Goal: Information Seeking & Learning: Learn about a topic

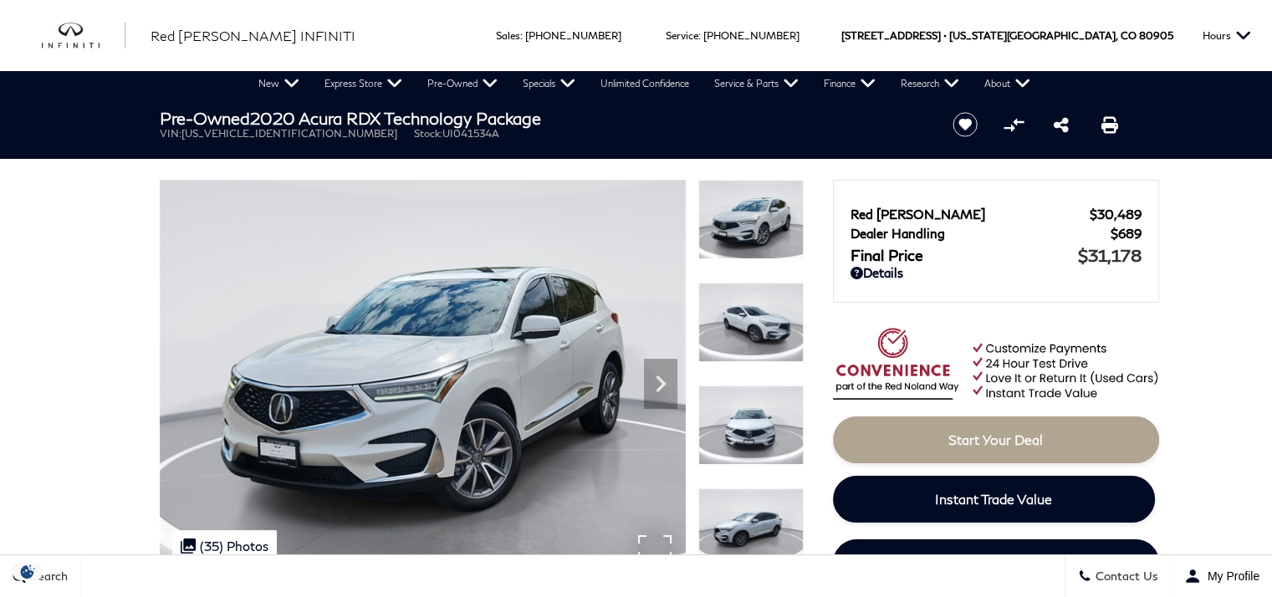
scroll to position [84, 0]
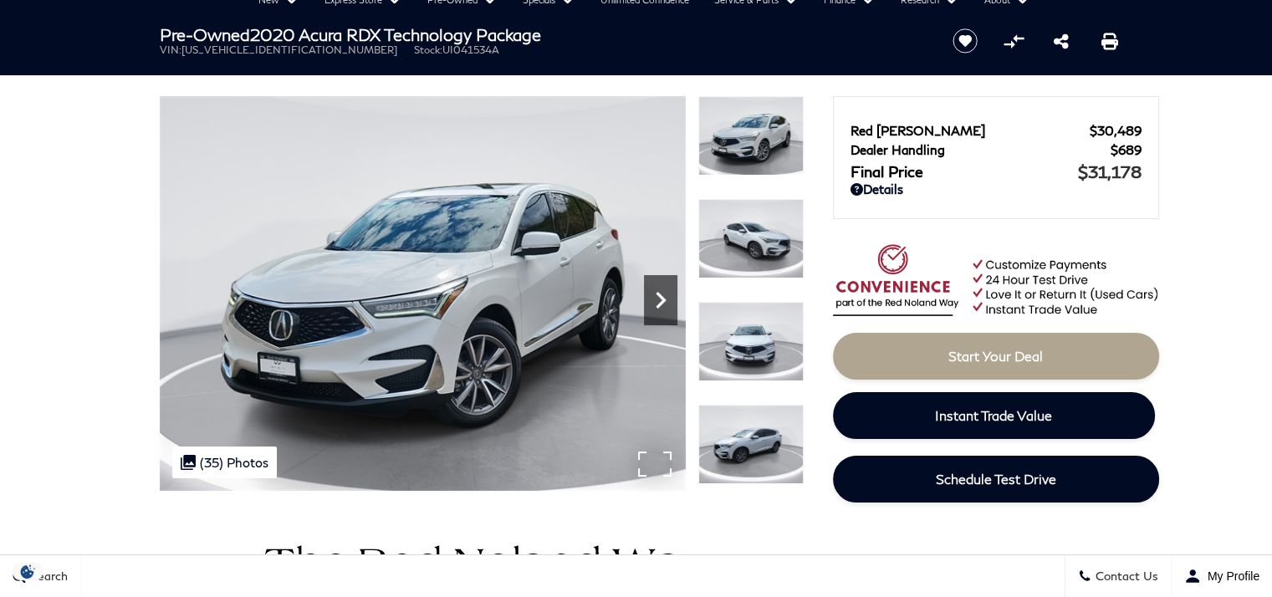
click at [649, 302] on icon "Next" at bounding box center [660, 300] width 33 height 33
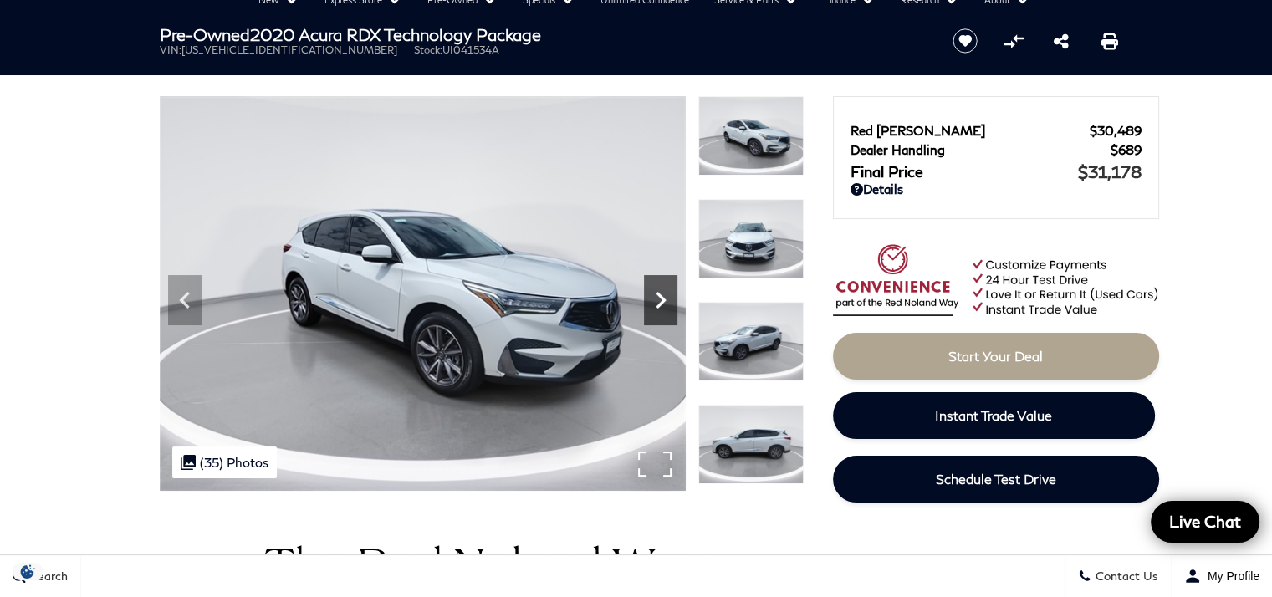
click at [649, 302] on icon "Next" at bounding box center [660, 300] width 33 height 33
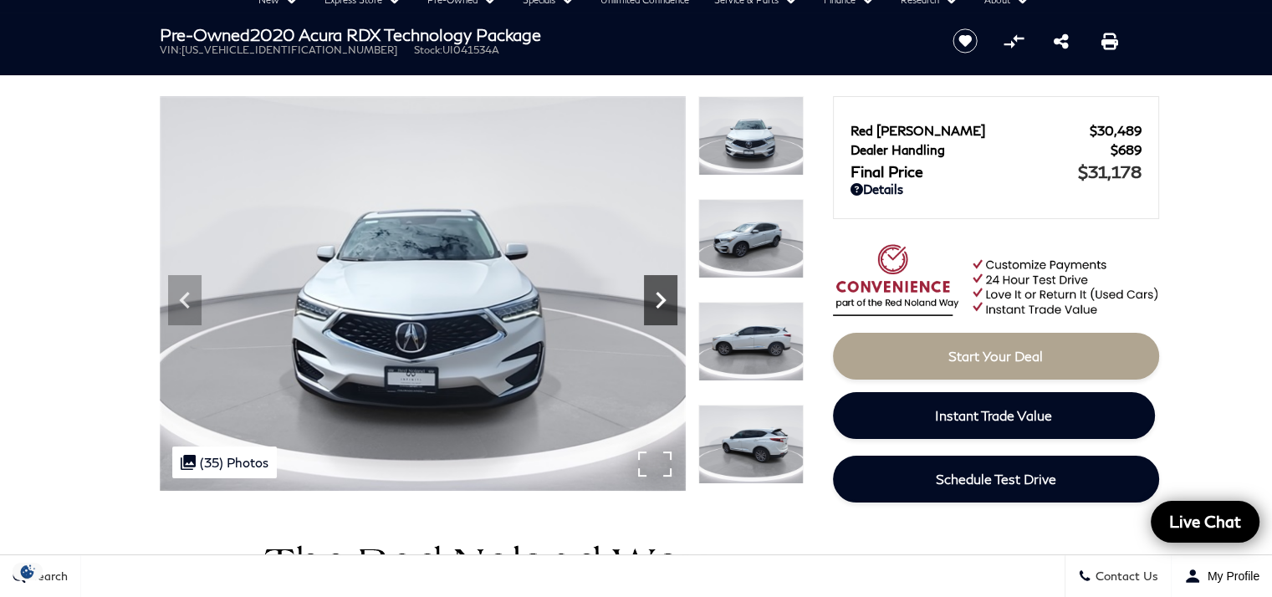
click at [649, 302] on icon "Next" at bounding box center [660, 300] width 33 height 33
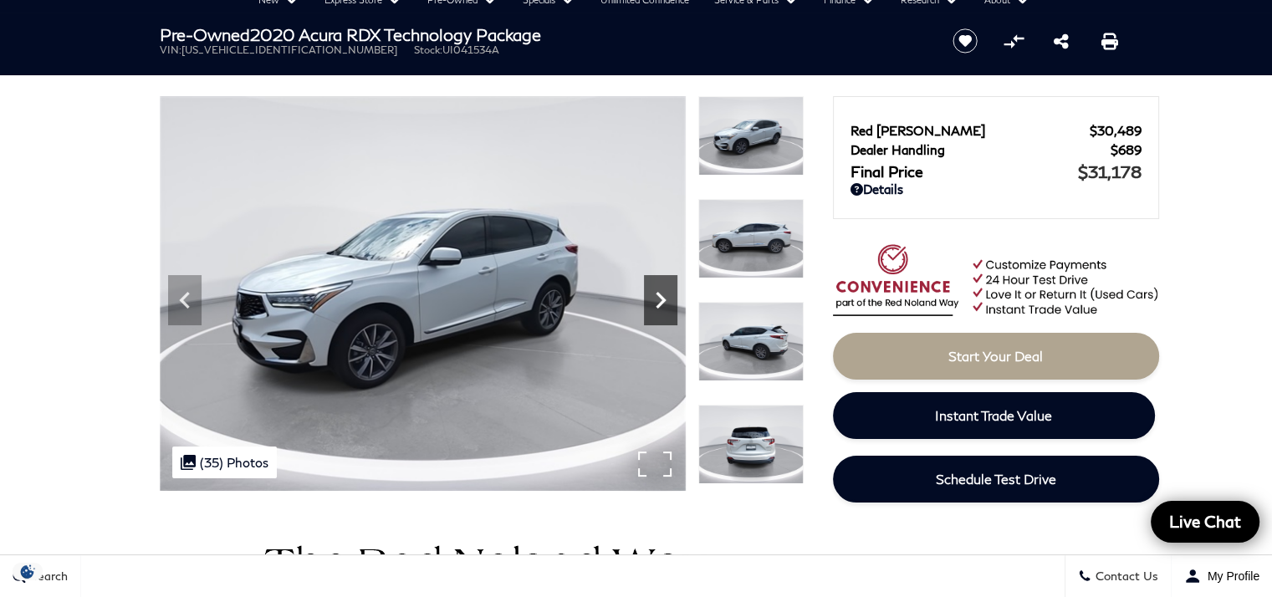
click at [649, 302] on icon "Next" at bounding box center [660, 300] width 33 height 33
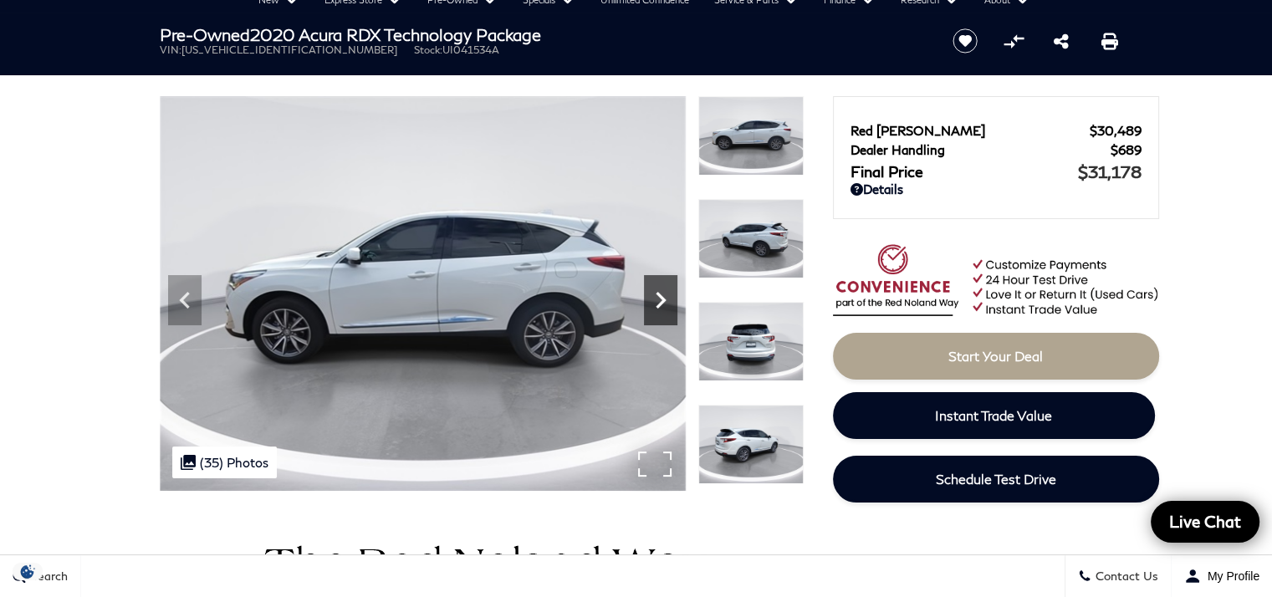
click at [649, 302] on icon "Next" at bounding box center [660, 300] width 33 height 33
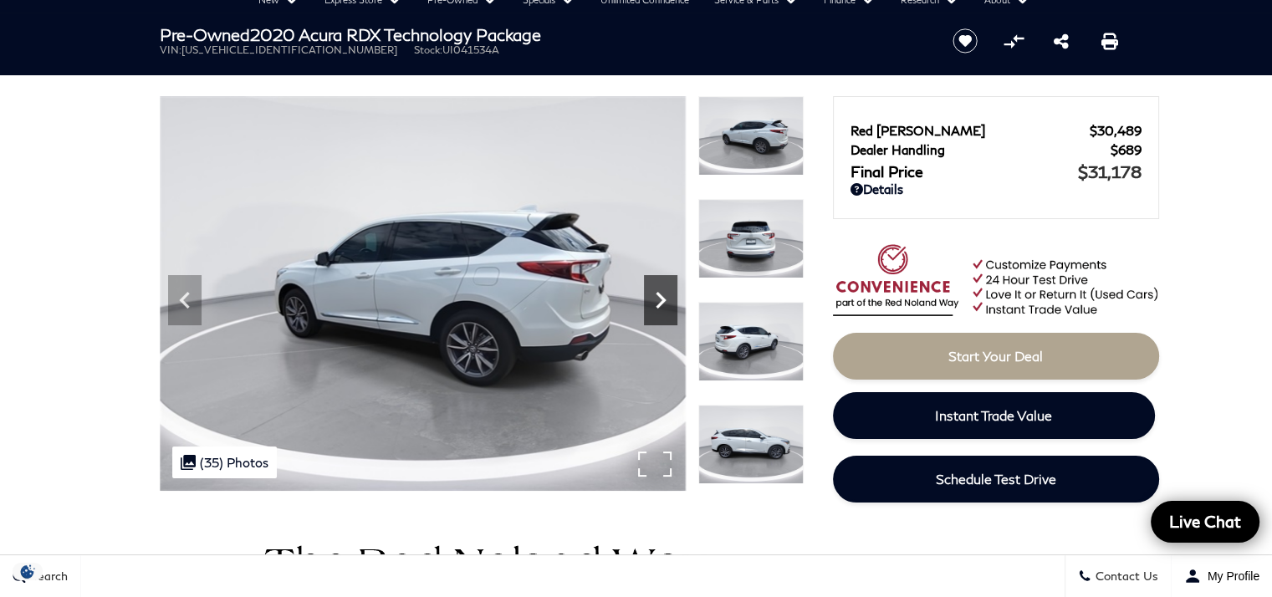
click at [649, 302] on icon "Next" at bounding box center [660, 300] width 33 height 33
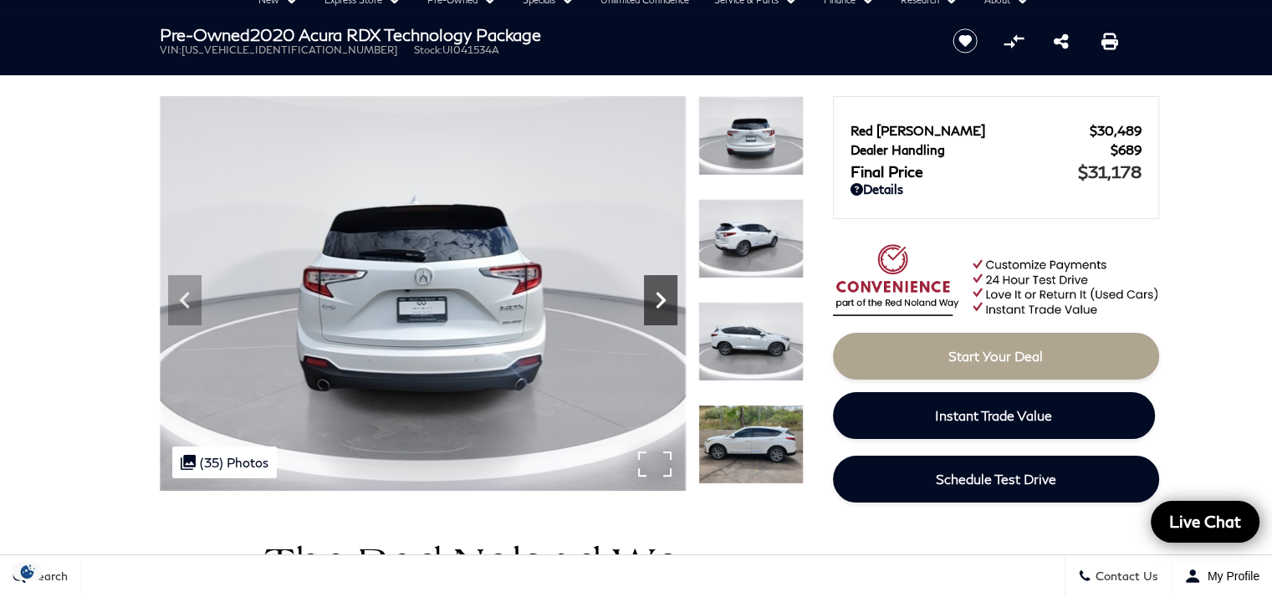
click at [649, 302] on icon "Next" at bounding box center [660, 300] width 33 height 33
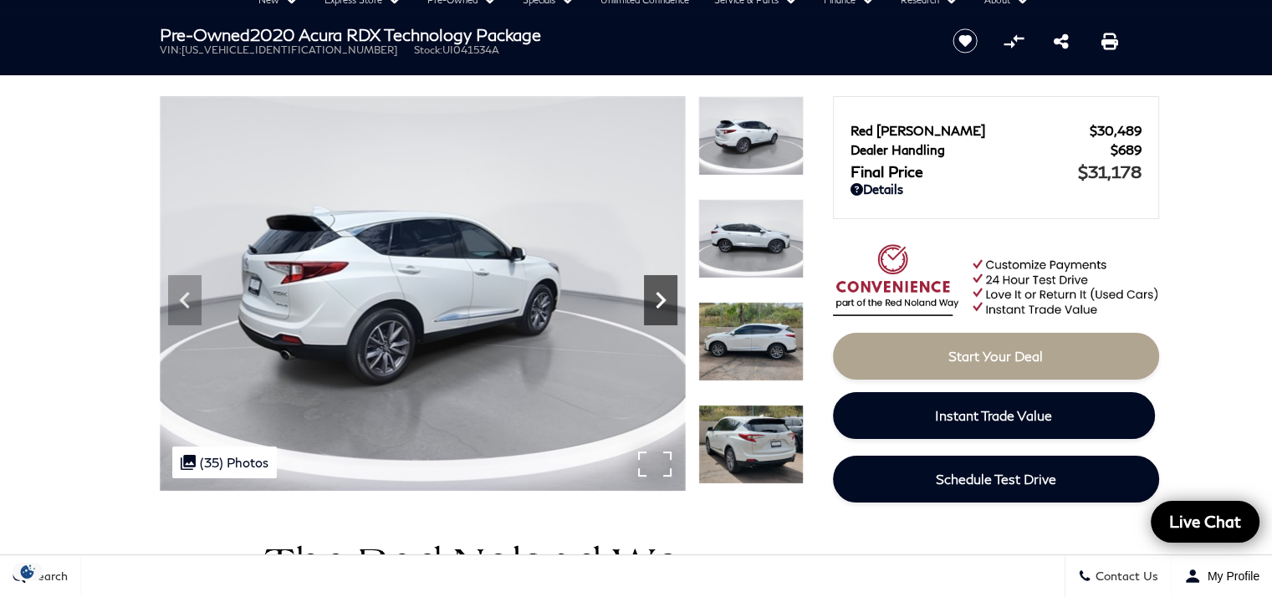
click at [652, 300] on icon "Next" at bounding box center [660, 300] width 33 height 33
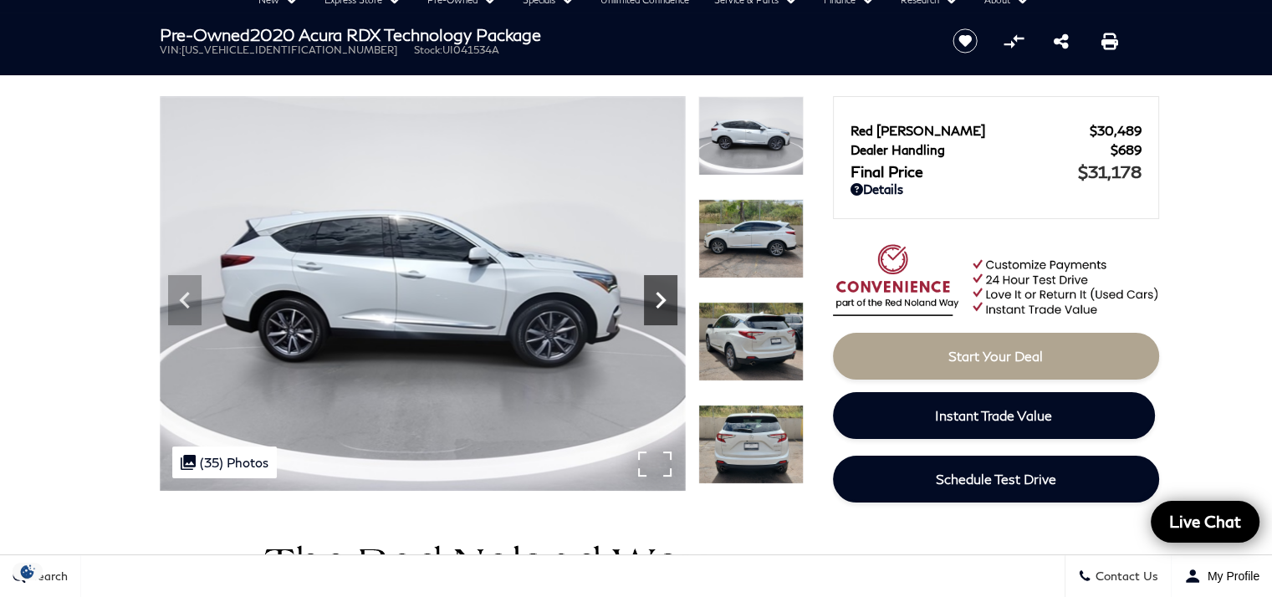
click at [652, 300] on icon "Next" at bounding box center [660, 300] width 33 height 33
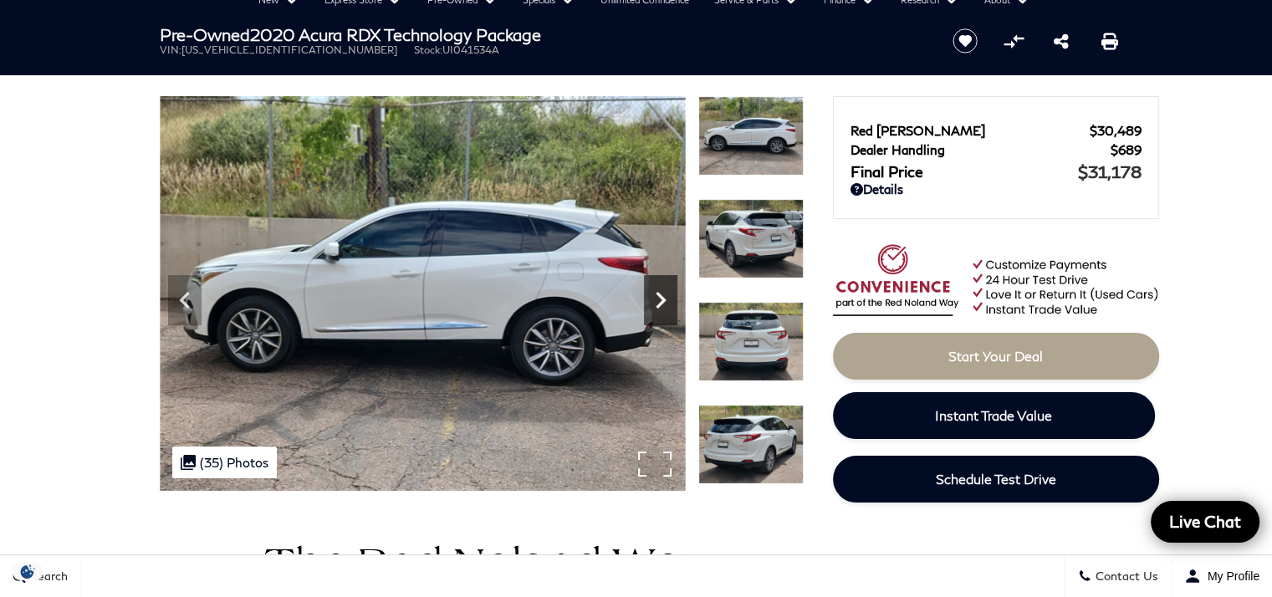
click at [652, 300] on icon "Next" at bounding box center [660, 300] width 33 height 33
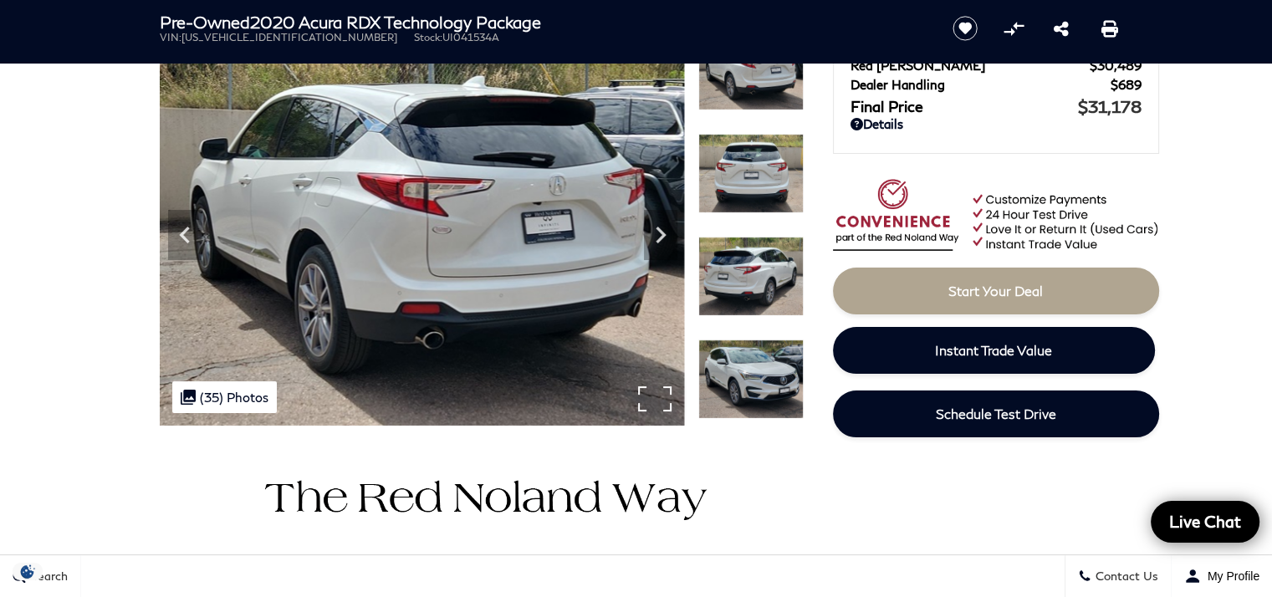
scroll to position [167, 0]
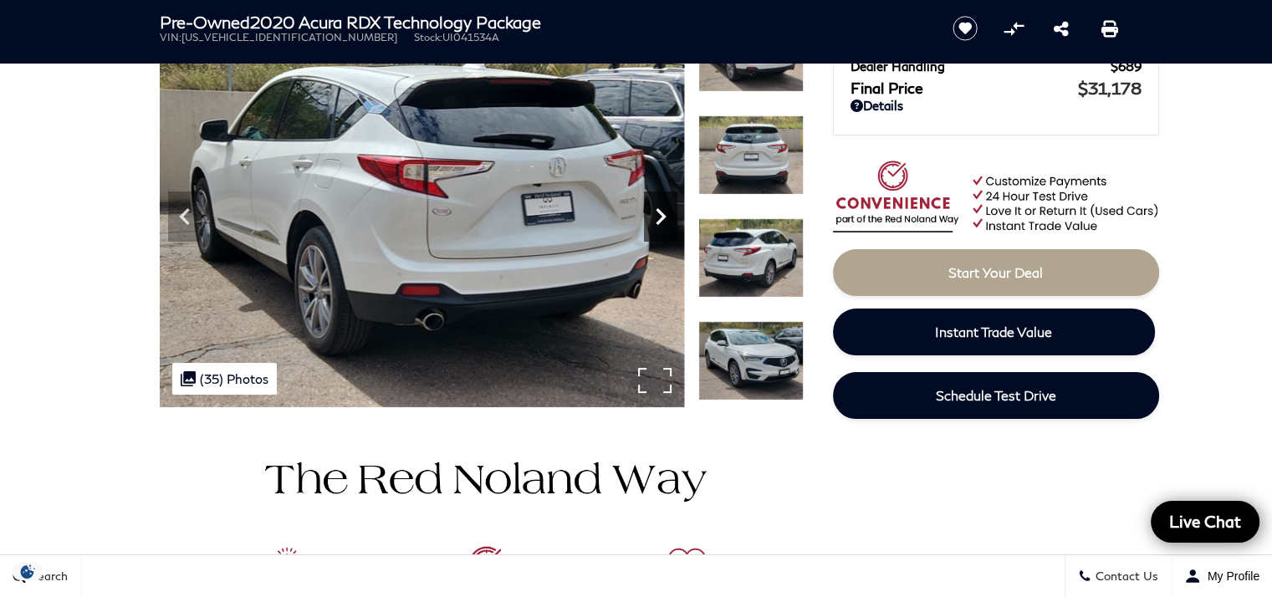
click at [654, 217] on icon "Next" at bounding box center [660, 216] width 33 height 33
